Goal: Information Seeking & Learning: Learn about a topic

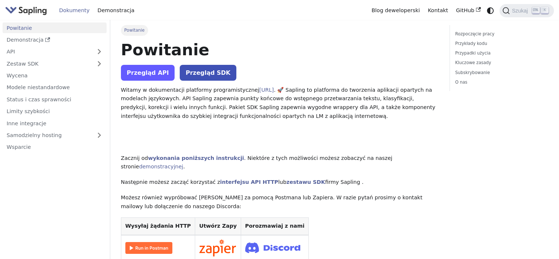
click at [146, 76] on font "Przegląd API" at bounding box center [148, 72] width 42 height 7
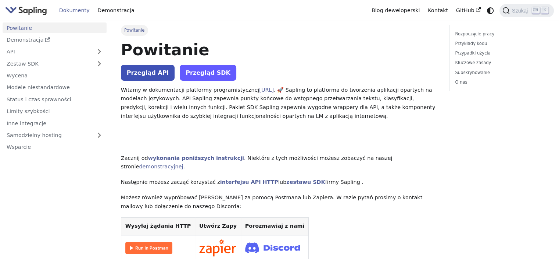
click at [208, 69] on font "Przegląd SDK" at bounding box center [208, 72] width 45 height 7
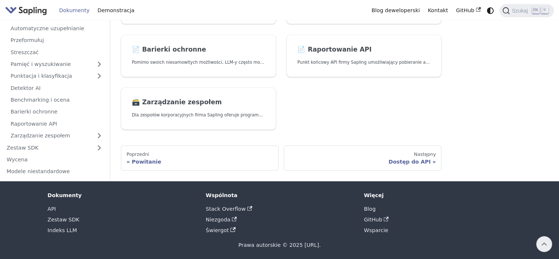
scroll to position [132, 0]
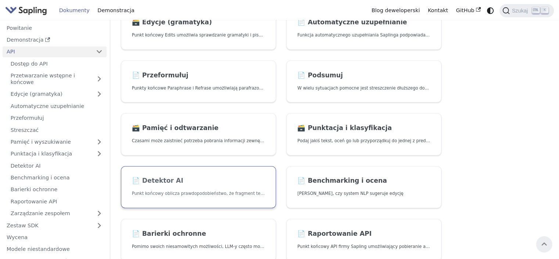
click at [241, 186] on link "📄️ Detektor AI Punkt końcowy oblicza prawdopodobieństwo, że fragment tekstu zos…" at bounding box center [198, 187] width 155 height 42
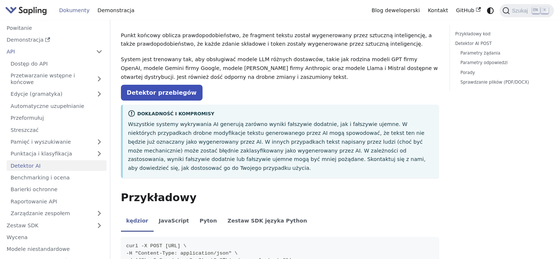
scroll to position [184, 0]
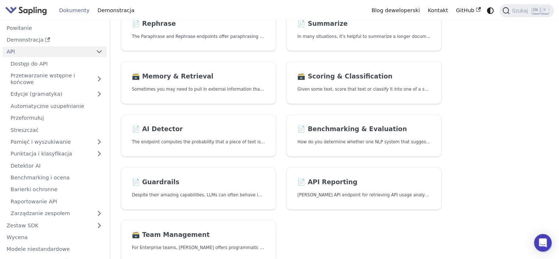
scroll to position [132, 0]
